Goal: Task Accomplishment & Management: Use online tool/utility

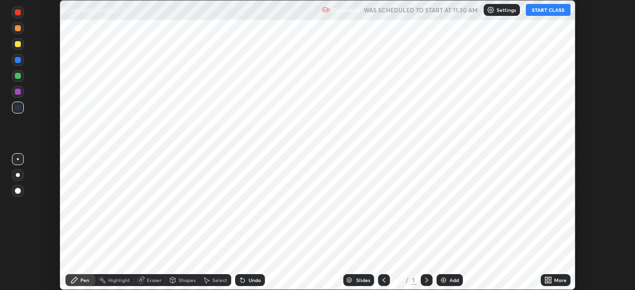
scroll to position [290, 634]
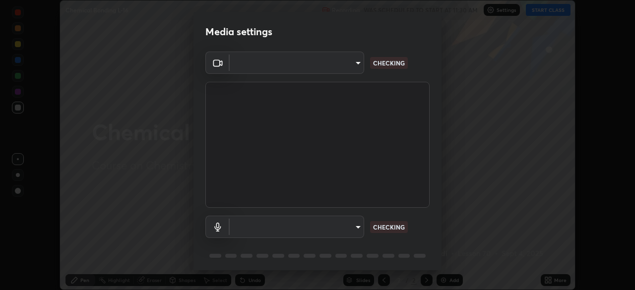
type input "e68af464f7f9ec2662c8dd58f0462b2d9bd4a3adfc91c634b4d9ed550f7d79d6"
click at [249, 228] on body "Erase all Chemical Bonding L-16 Recording WAS SCHEDULED TO START AT 11:30 AM Se…" at bounding box center [317, 145] width 635 height 290
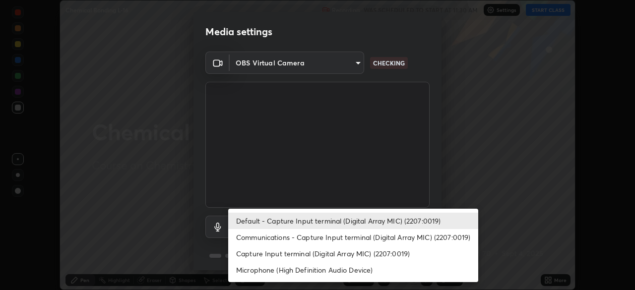
click at [254, 235] on li "Communications - Capture Input terminal (Digital Array MIC) (2207:0019)" at bounding box center [353, 237] width 250 height 16
type input "communications"
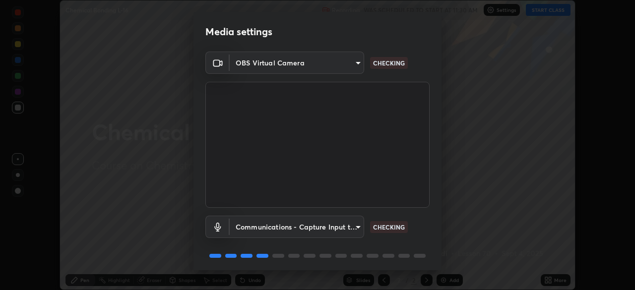
scroll to position [35, 0]
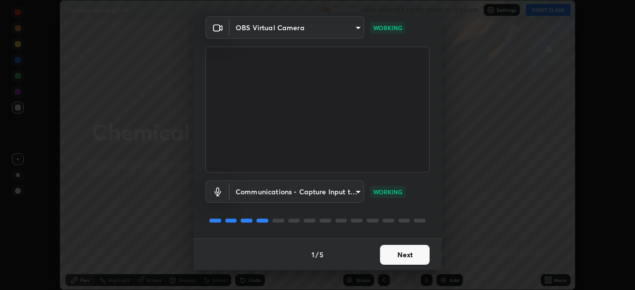
click at [408, 255] on button "Next" at bounding box center [405, 255] width 50 height 20
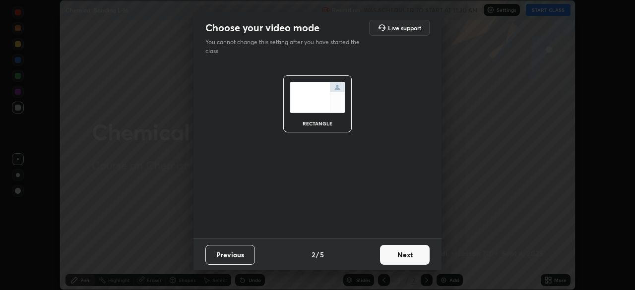
click at [411, 254] on button "Next" at bounding box center [405, 255] width 50 height 20
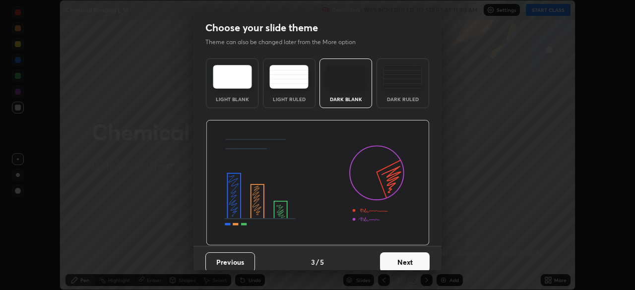
click at [415, 256] on button "Next" at bounding box center [405, 262] width 50 height 20
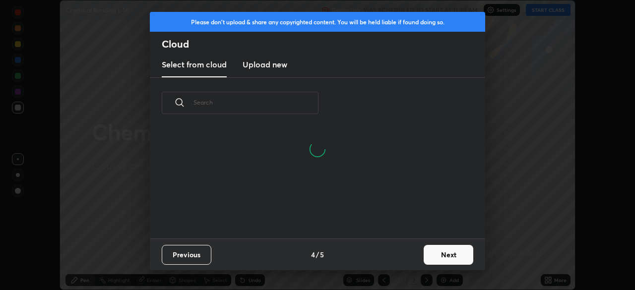
click at [440, 256] on button "Next" at bounding box center [449, 255] width 50 height 20
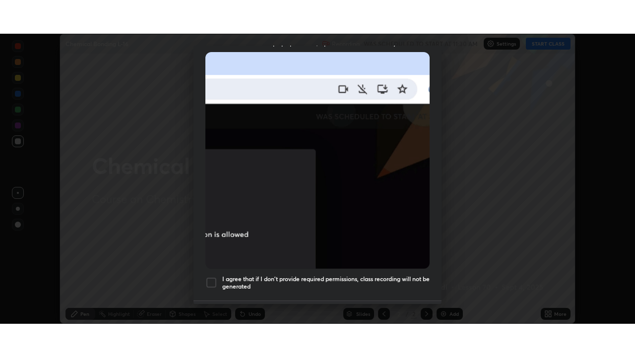
scroll to position [238, 0]
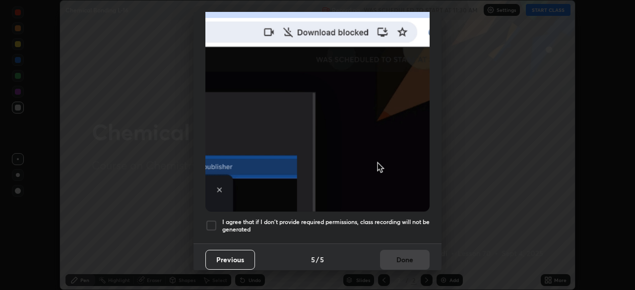
click at [214, 220] on div at bounding box center [211, 226] width 12 height 12
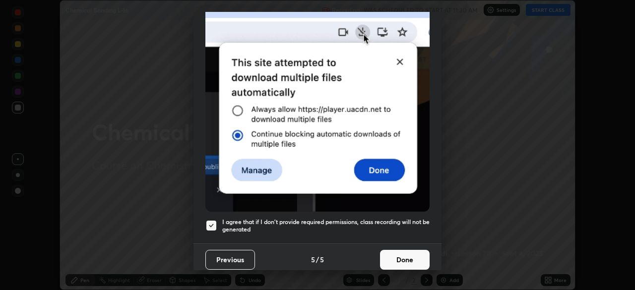
click at [407, 254] on button "Done" at bounding box center [405, 260] width 50 height 20
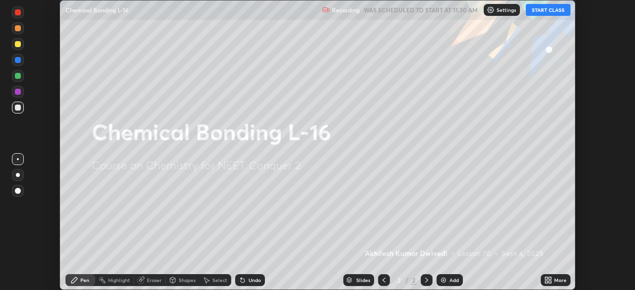
click at [547, 280] on icon at bounding box center [546, 278] width 2 height 2
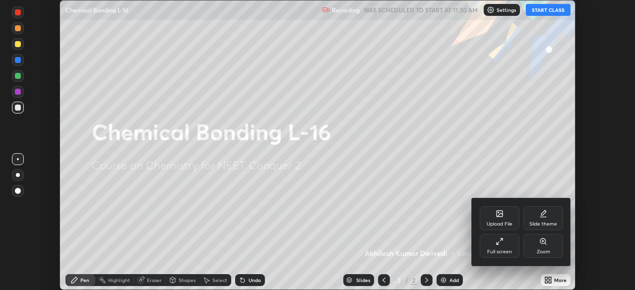
click at [498, 241] on icon at bounding box center [499, 242] width 8 height 8
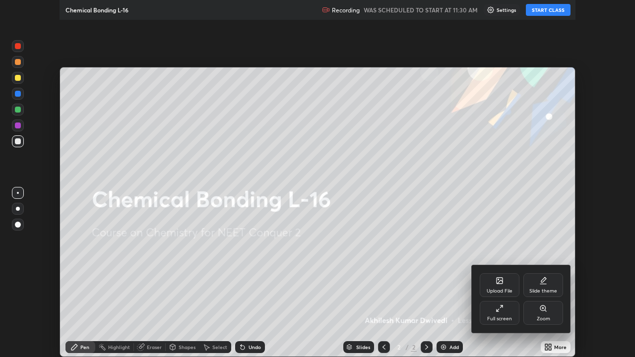
scroll to position [357, 635]
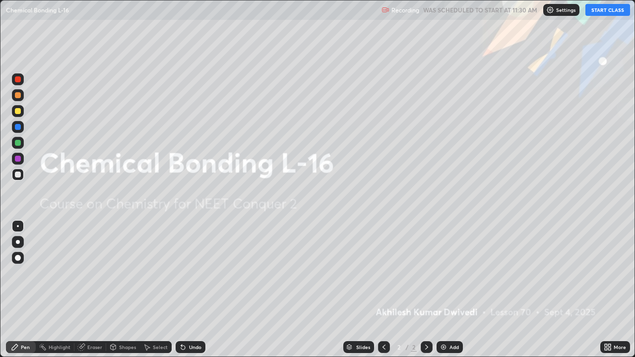
click at [442, 290] on img at bounding box center [443, 347] width 8 height 8
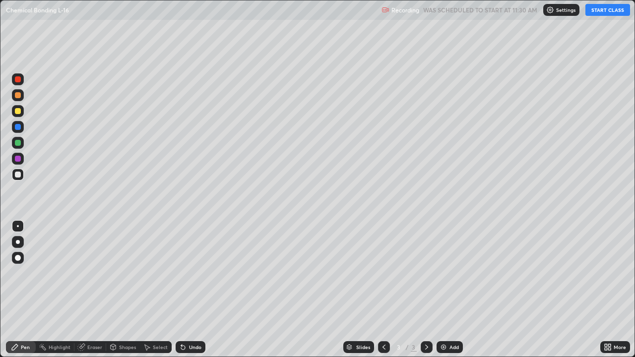
click at [600, 8] on button "START CLASS" at bounding box center [607, 10] width 45 height 12
click at [94, 290] on div "Eraser" at bounding box center [94, 347] width 15 height 5
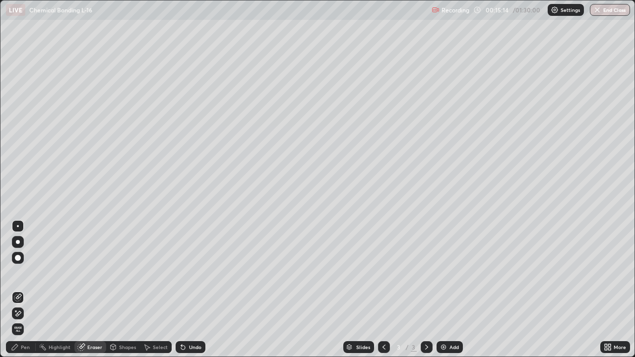
click at [30, 290] on div "Pen" at bounding box center [21, 347] width 30 height 12
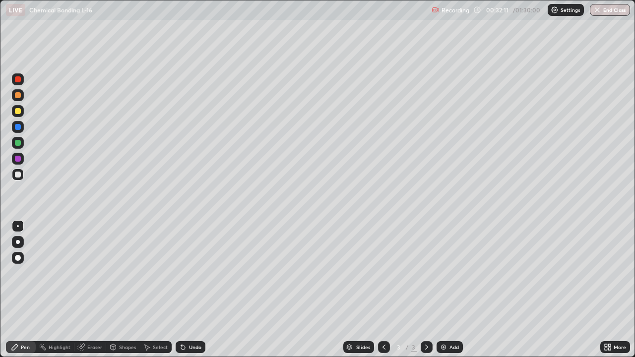
click at [444, 290] on img at bounding box center [443, 347] width 8 height 8
click at [443, 290] on img at bounding box center [443, 347] width 8 height 8
click at [88, 290] on div "Eraser" at bounding box center [94, 347] width 15 height 5
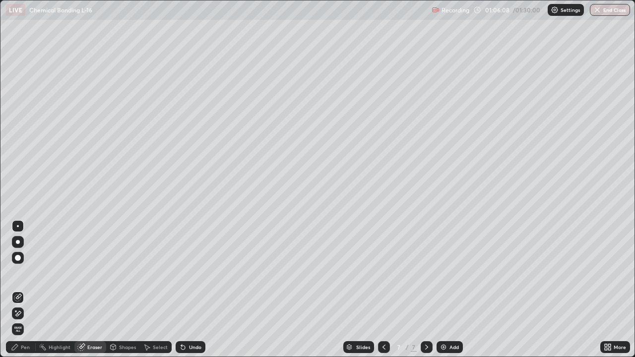
click at [25, 290] on div "Pen" at bounding box center [25, 347] width 9 height 5
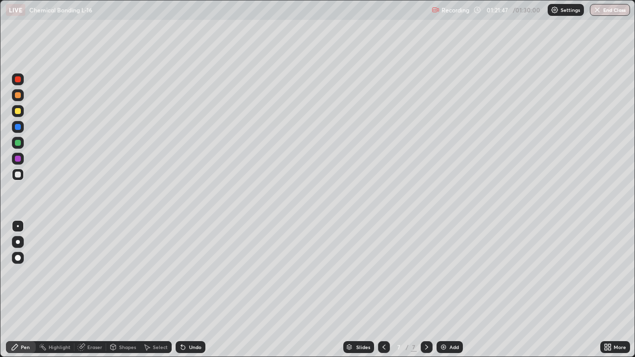
click at [608, 10] on button "End Class" at bounding box center [610, 10] width 40 height 12
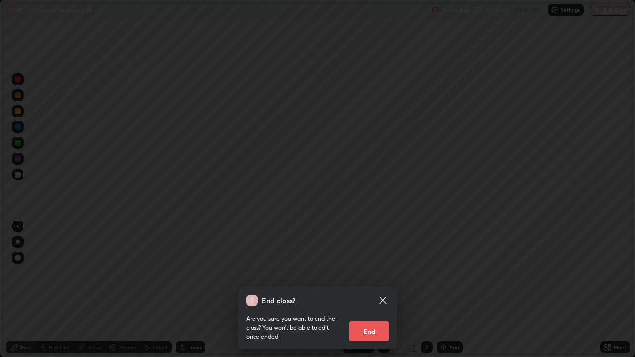
click at [376, 290] on button "End" at bounding box center [369, 331] width 40 height 20
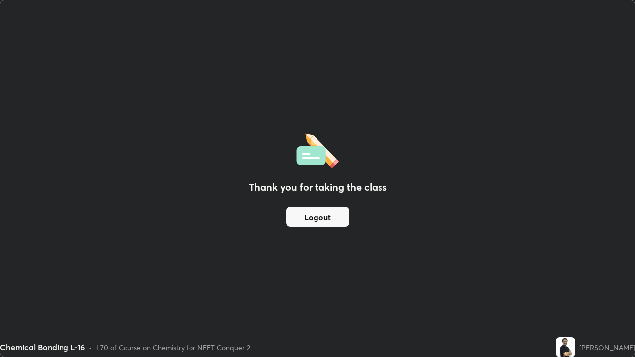
click at [333, 215] on button "Logout" at bounding box center [317, 217] width 63 height 20
